Goal: Information Seeking & Learning: Learn about a topic

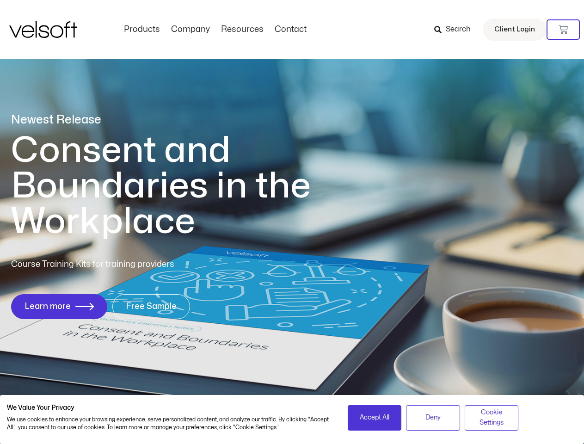
click at [292, 222] on h1 "Consent and Boundaries in the Workplace" at bounding box center [179, 186] width 337 height 107
click at [563, 30] on icon at bounding box center [562, 29] width 9 height 9
click at [374, 417] on span "Accept All" at bounding box center [374, 417] width 30 height 10
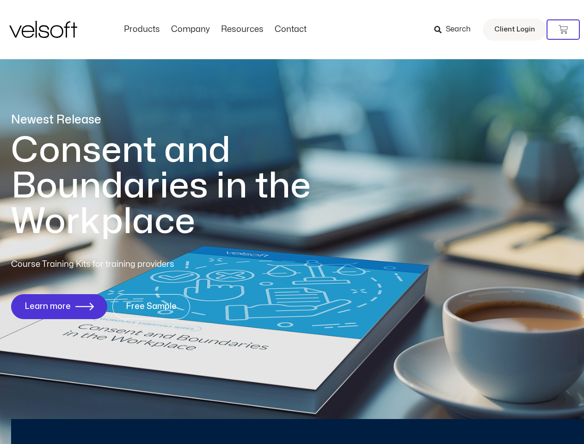
click at [432, 417] on div "Newest Release Consent and Boundaries in the Workplace Course Training Kits for…" at bounding box center [292, 220] width 584 height 449
click at [491, 417] on div "Newest Release Consent and Boundaries in the Workplace Course Training Kits for…" at bounding box center [292, 220] width 584 height 449
